Goal: Transaction & Acquisition: Obtain resource

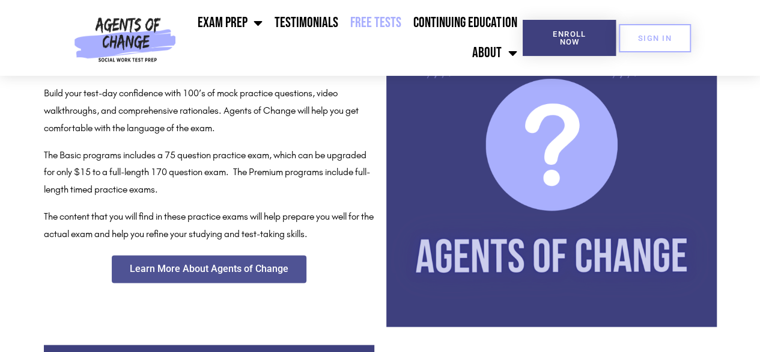
scroll to position [598, 0]
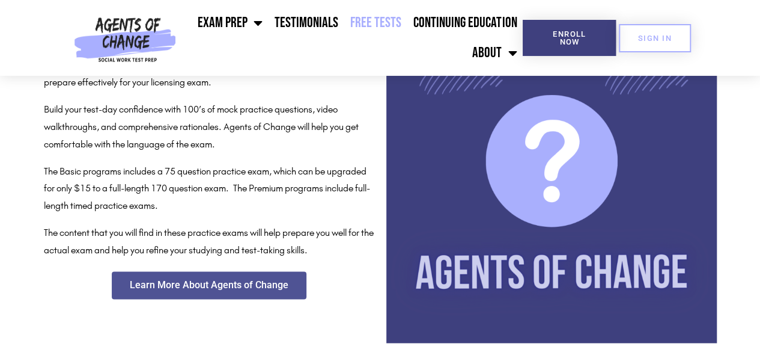
drag, startPoint x: 0, startPoint y: 0, endPoint x: 329, endPoint y: 207, distance: 388.8
click at [329, 207] on p "The Basic programs includes a 75 question practice exam, which can be upgraded …" at bounding box center [209, 189] width 331 height 52
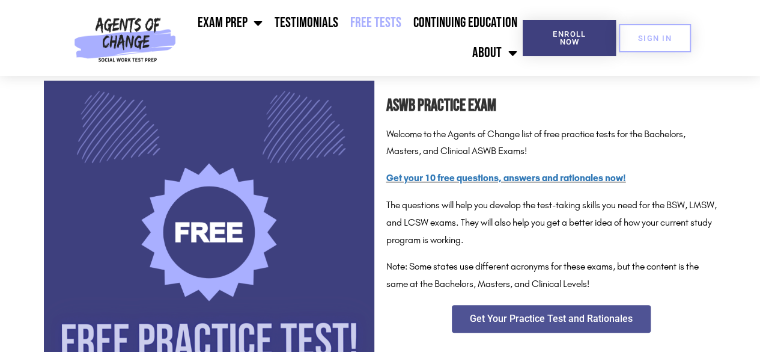
scroll to position [181, 0]
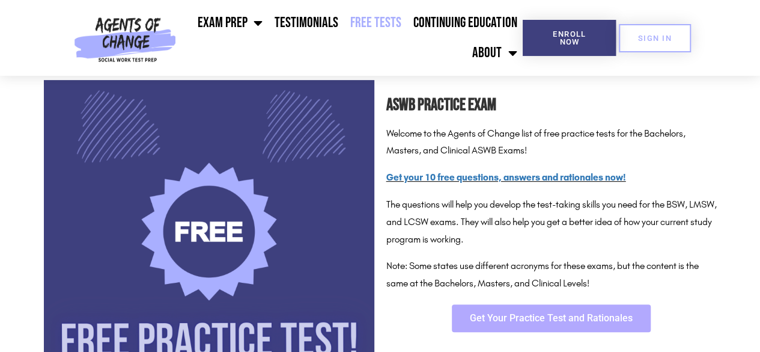
click at [506, 328] on link "Get Your Practice Test and Rationales" at bounding box center [551, 318] width 199 height 28
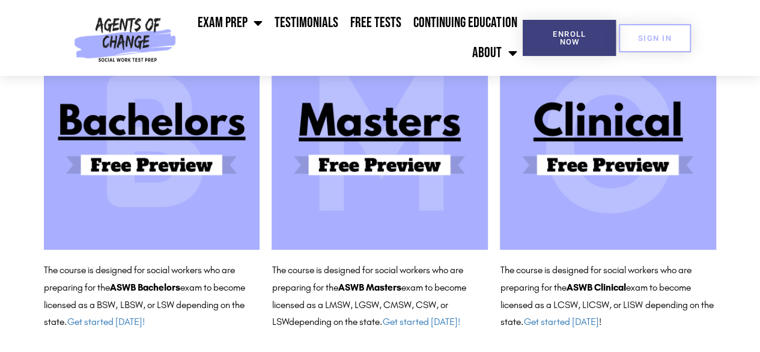
scroll to position [163, 0]
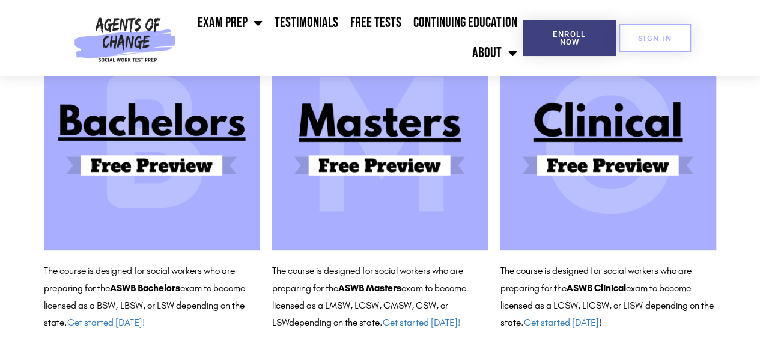
click at [626, 287] on b "ASWB Clinical" at bounding box center [596, 287] width 60 height 11
